Goal: Task Accomplishment & Management: Manage account settings

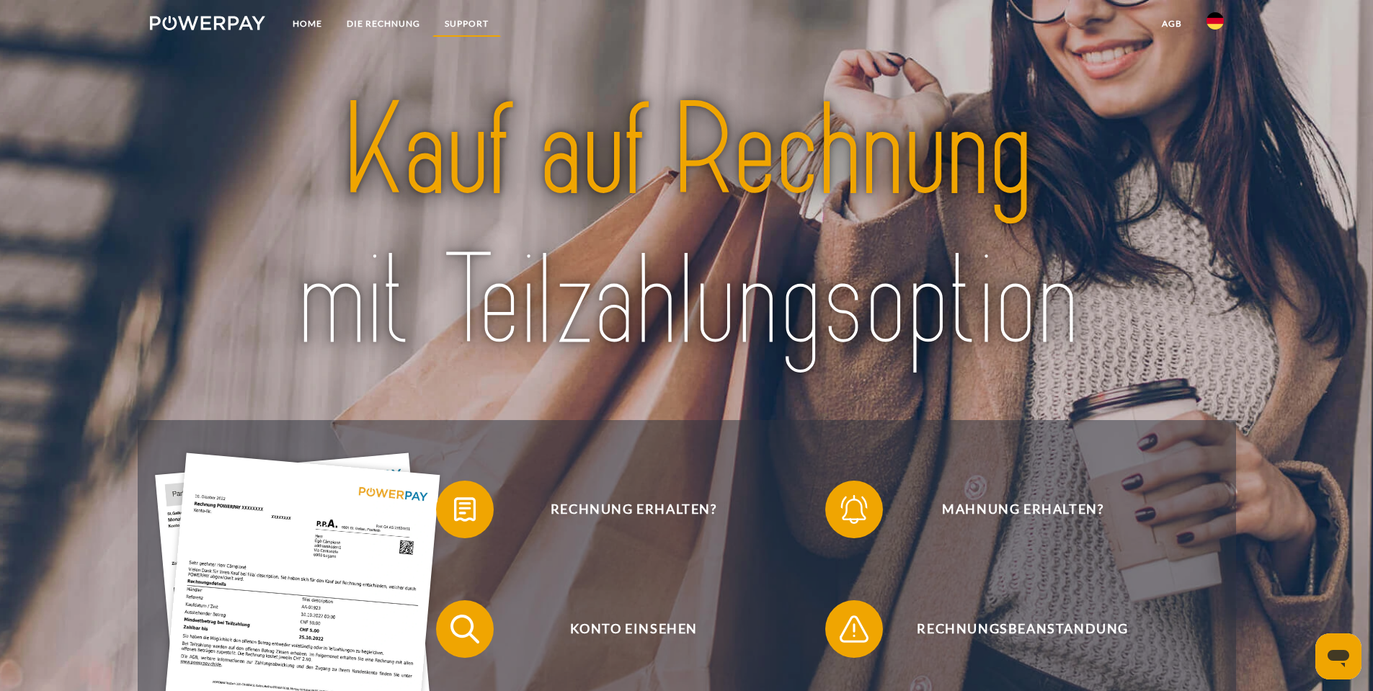
click at [470, 19] on link "SUPPORT" at bounding box center [466, 24] width 68 height 26
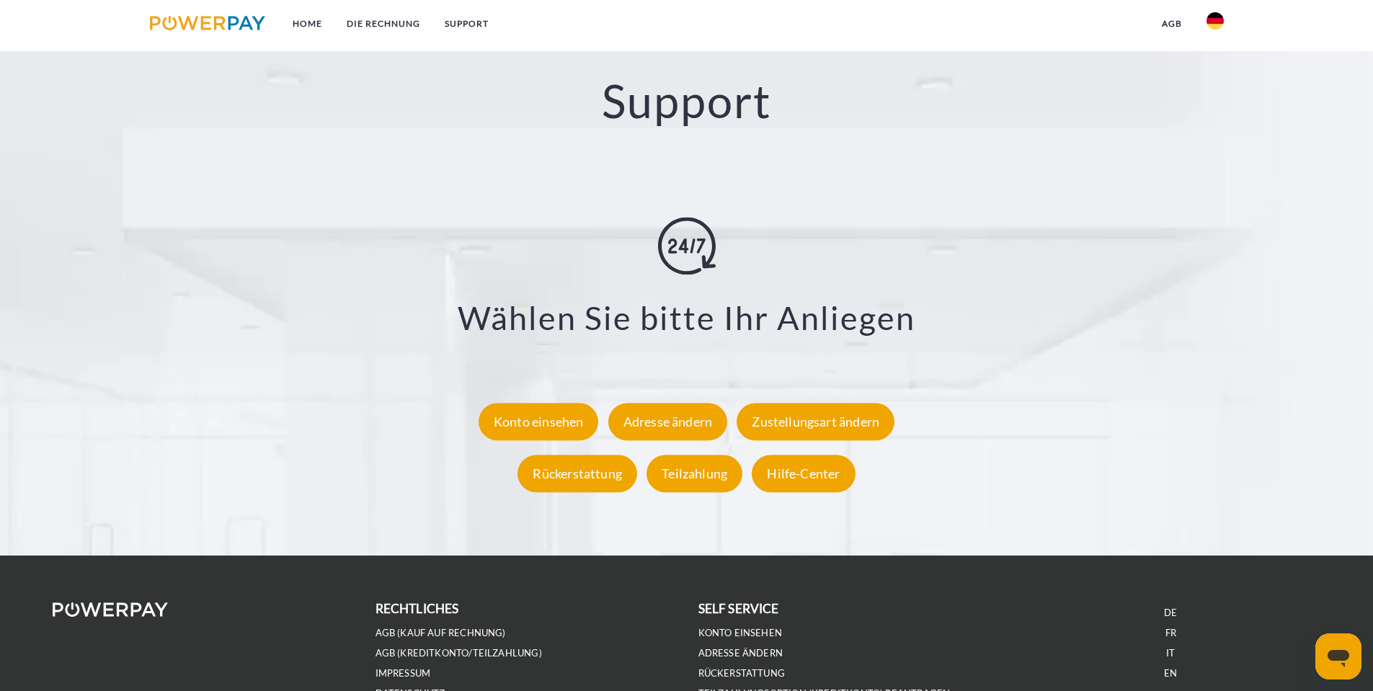
scroll to position [2535, 0]
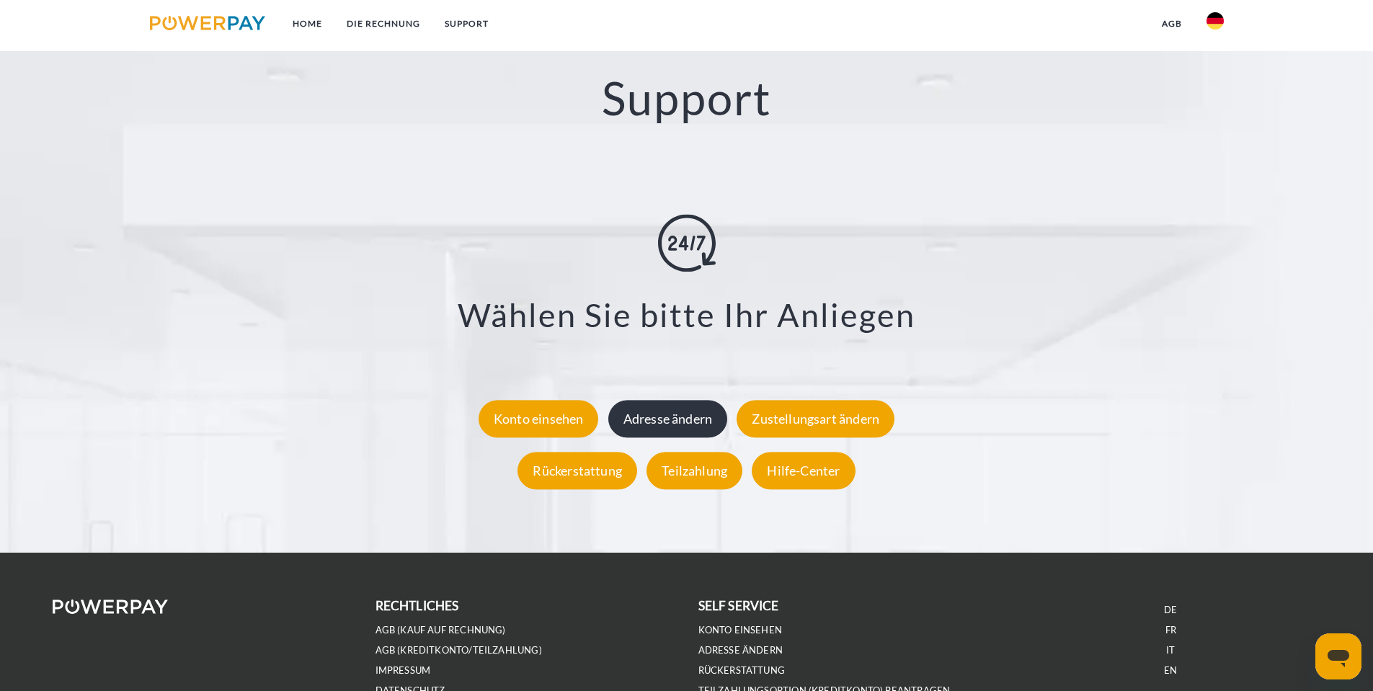
click at [692, 432] on div "Adresse ändern" at bounding box center [668, 418] width 120 height 37
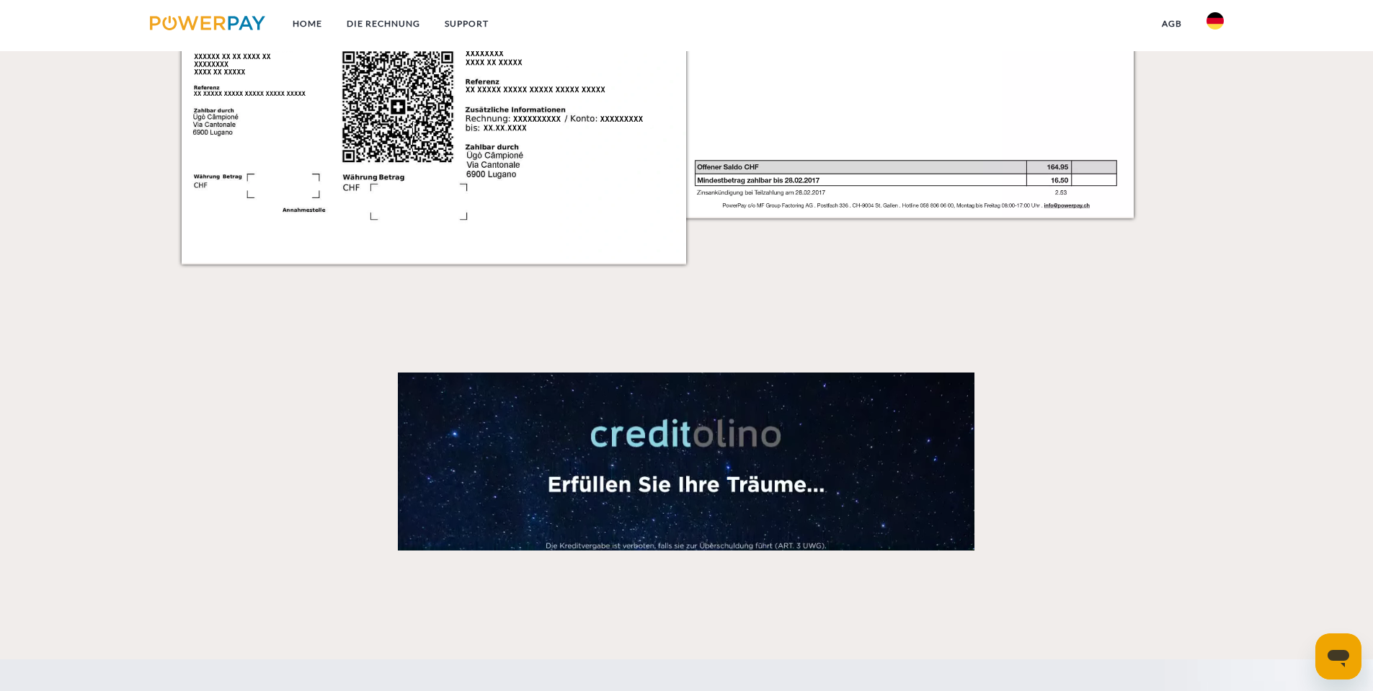
scroll to position [2378, 0]
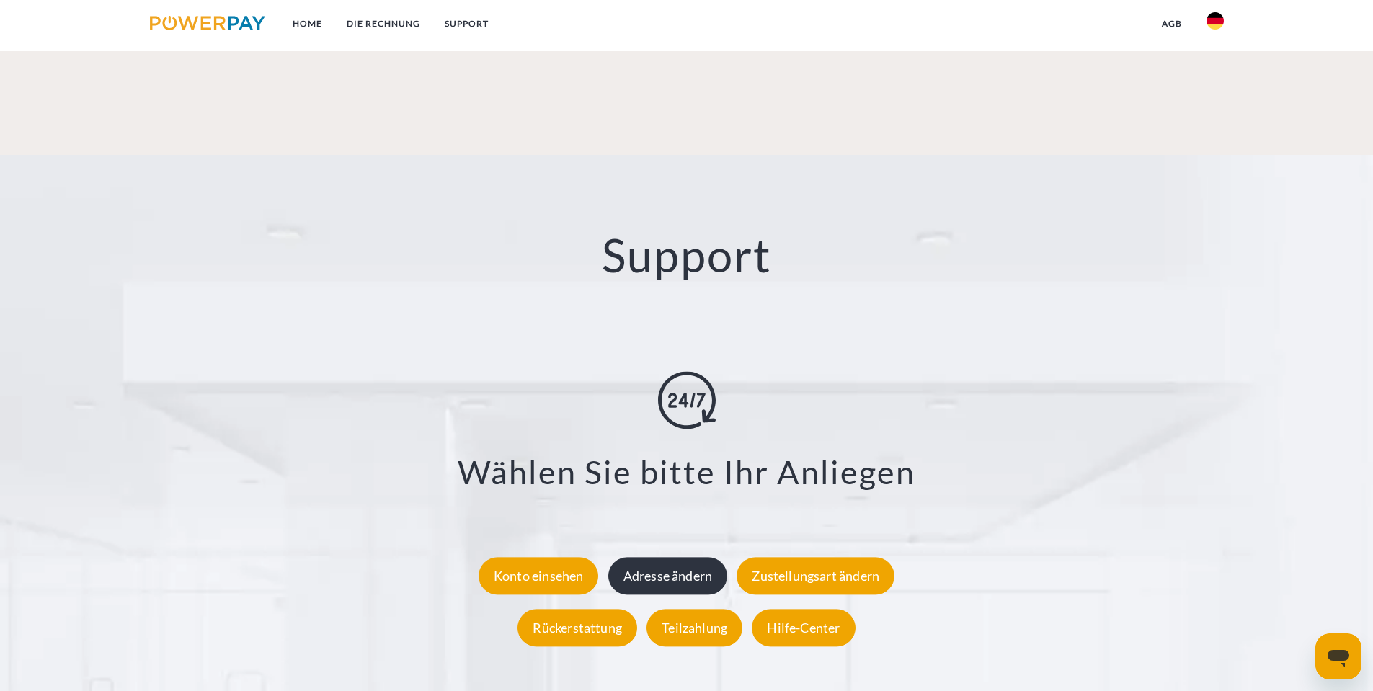
click at [704, 566] on div "Adresse ändern" at bounding box center [668, 575] width 120 height 37
